Goal: Task Accomplishment & Management: Manage account settings

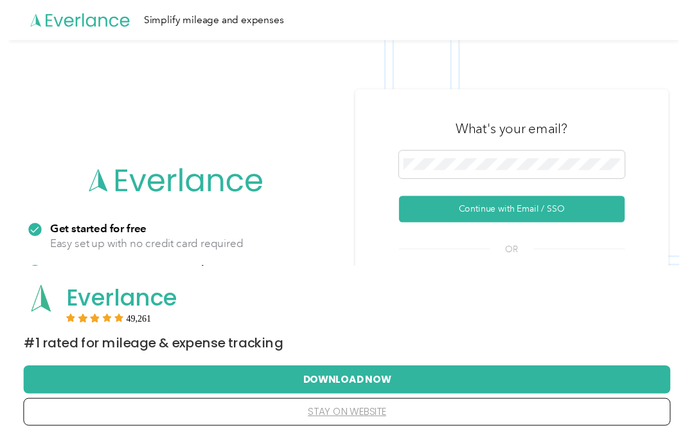
scroll to position [2, 0]
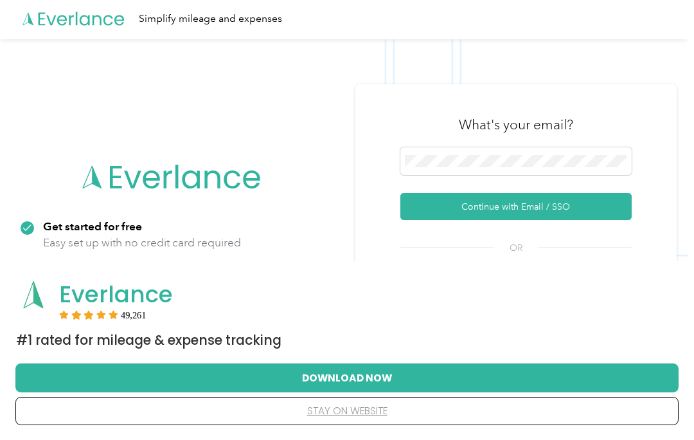
click at [576, 202] on button "Continue with Email / SSO" at bounding box center [515, 206] width 231 height 27
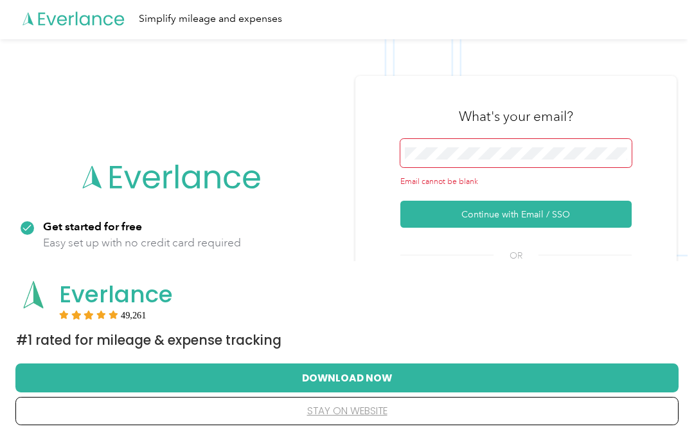
click at [573, 169] on div "Email cannot be blank" at bounding box center [515, 163] width 231 height 48
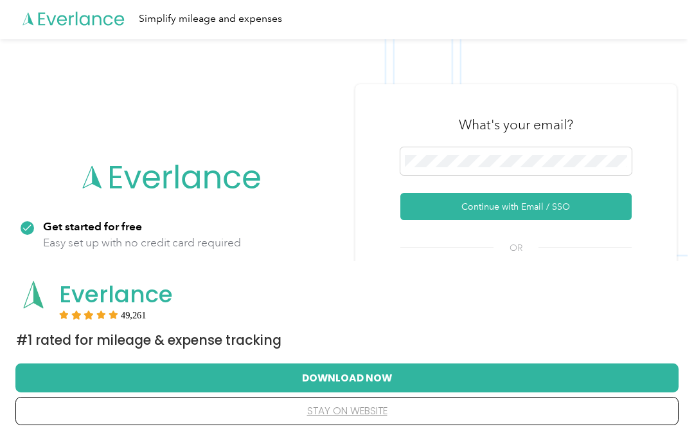
click at [607, 208] on button "Continue with Email / SSO" at bounding box center [515, 206] width 231 height 27
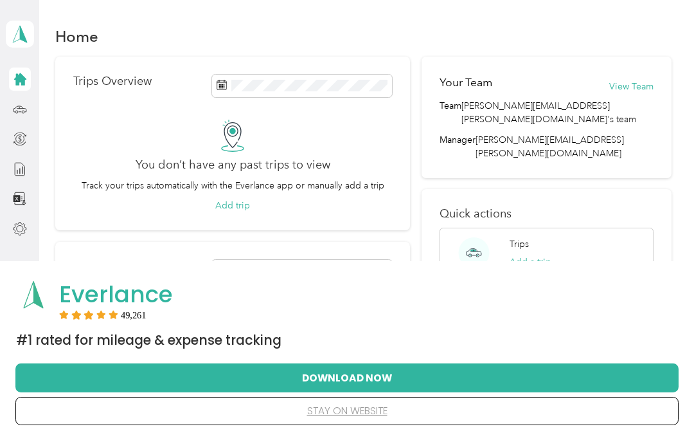
click at [537, 378] on button "Download Now" at bounding box center [347, 377] width 622 height 27
click at [591, 227] on div "Trips Add a trip" at bounding box center [547, 252] width 215 height 51
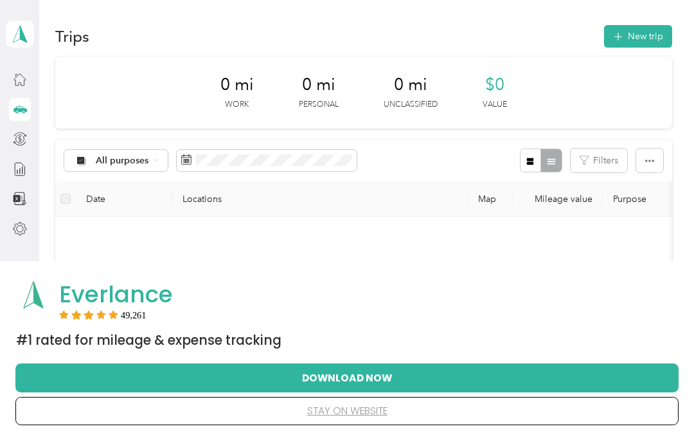
click at [581, 371] on button "Download Now" at bounding box center [347, 377] width 622 height 27
